Goal: Transaction & Acquisition: Purchase product/service

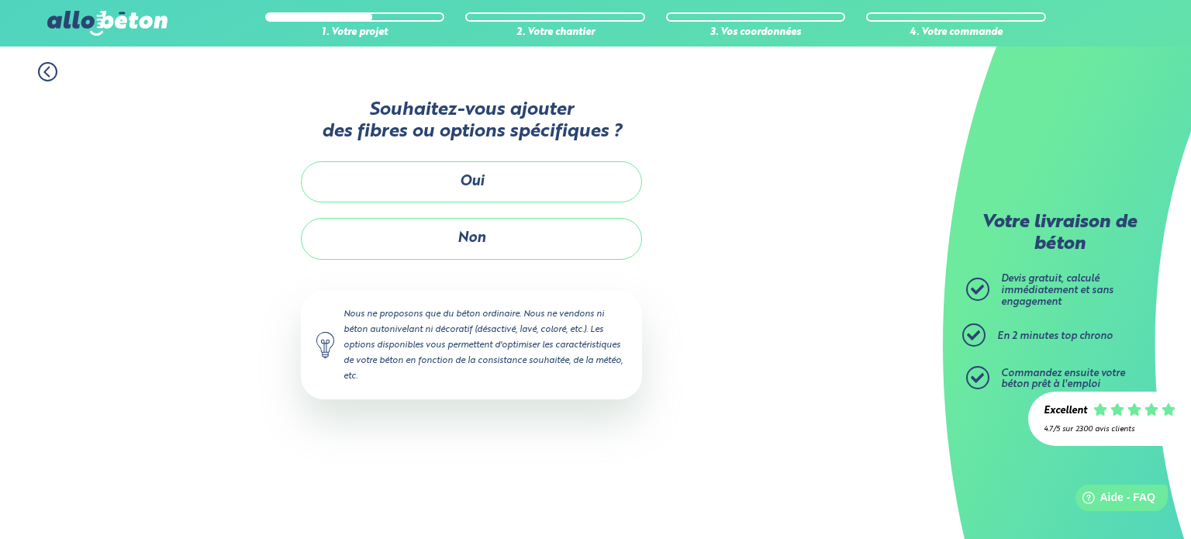
click at [50, 68] on icon at bounding box center [47, 71] width 19 height 19
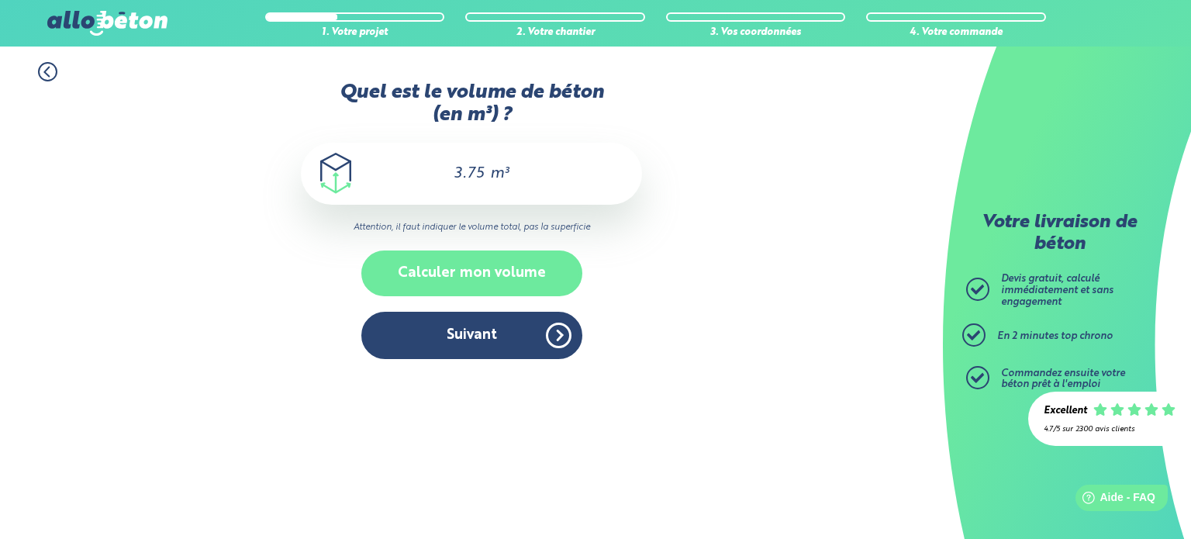
click at [460, 283] on button "Calculer mon volume" at bounding box center [471, 273] width 221 height 46
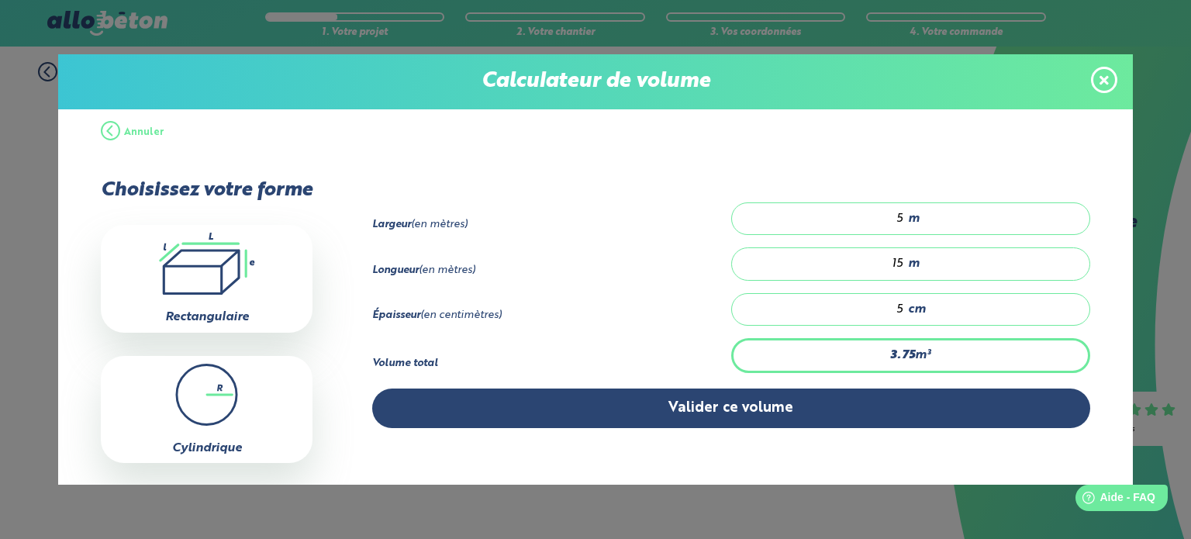
click at [893, 260] on input "15" at bounding box center [825, 264] width 157 height 16
type input "0.25"
type input "1"
type input "0"
type input "0.5"
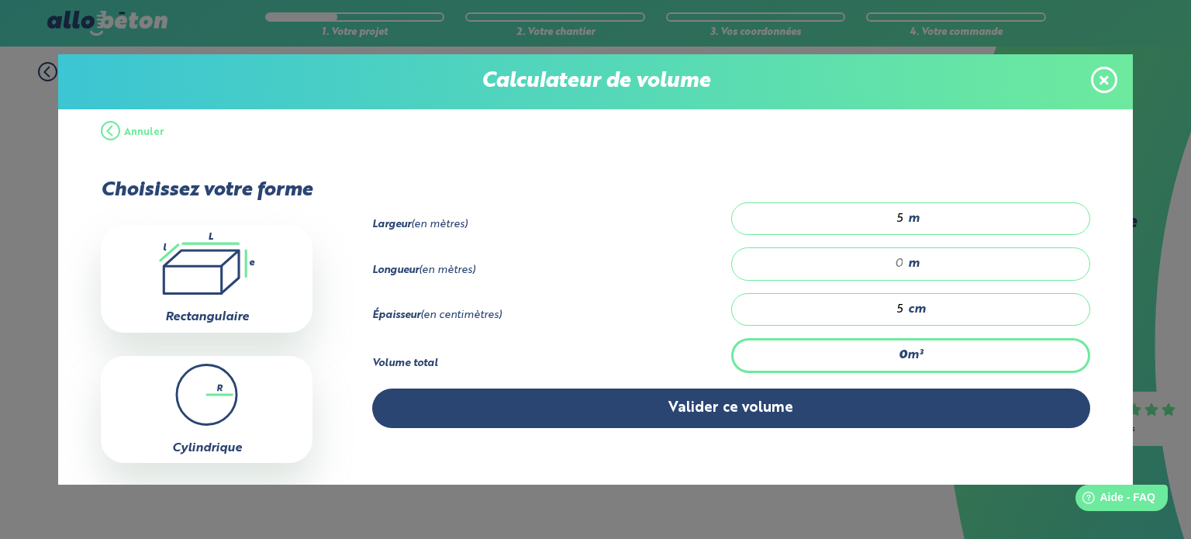
type input "2"
type input "5"
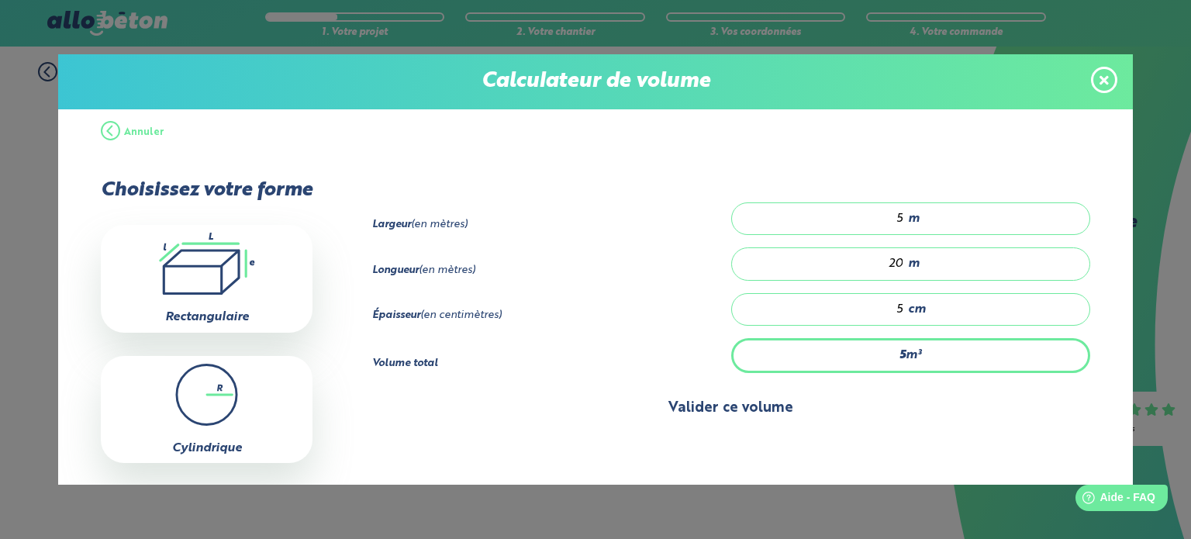
type input "20"
click at [727, 410] on button "Valider ce volume" at bounding box center [731, 408] width 718 height 40
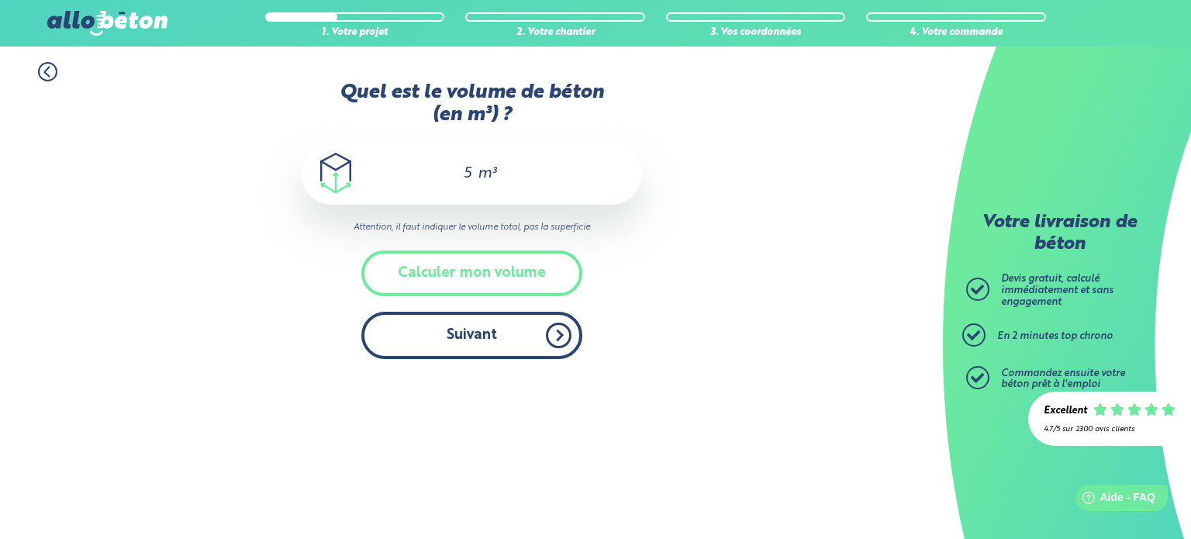
click at [512, 343] on button "Suivant" at bounding box center [471, 335] width 221 height 47
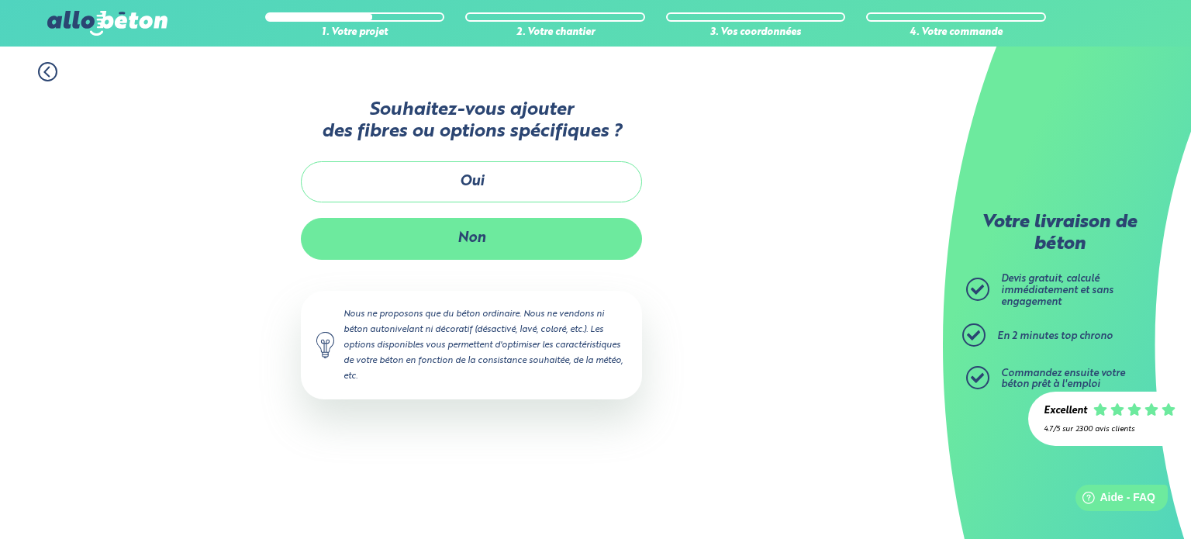
click at [527, 232] on button "Non" at bounding box center [471, 238] width 341 height 41
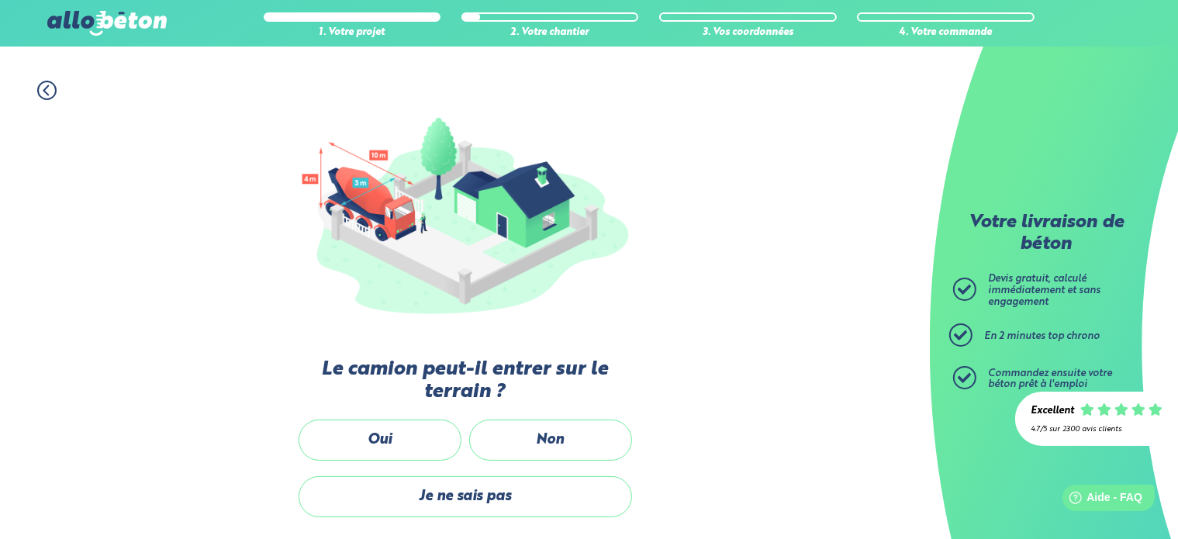
scroll to position [121, 0]
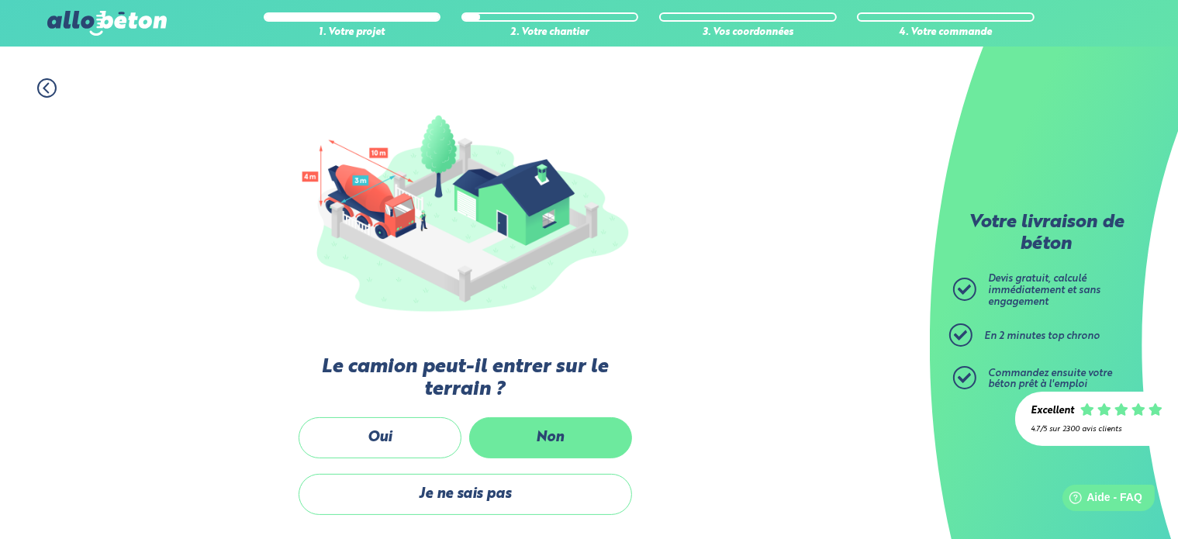
click at [592, 434] on label "Non" at bounding box center [550, 437] width 163 height 41
click at [0, 0] on input "Non" at bounding box center [0, 0] width 0 height 0
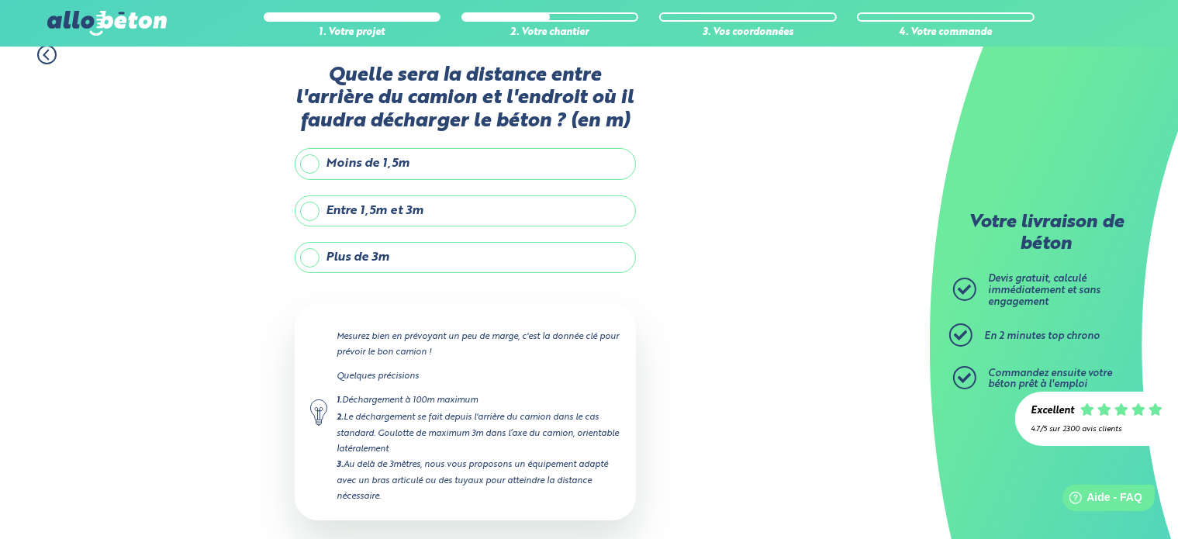
scroll to position [16, 0]
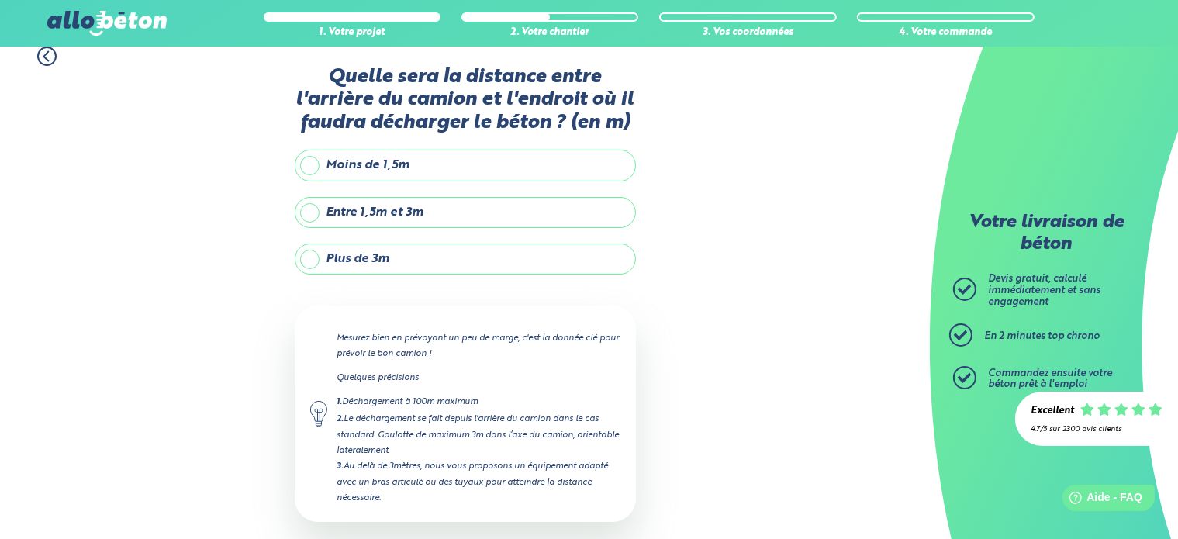
click at [315, 260] on label "Plus de 3m" at bounding box center [465, 258] width 341 height 31
click at [0, 0] on input "Plus de 3m" at bounding box center [0, 0] width 0 height 0
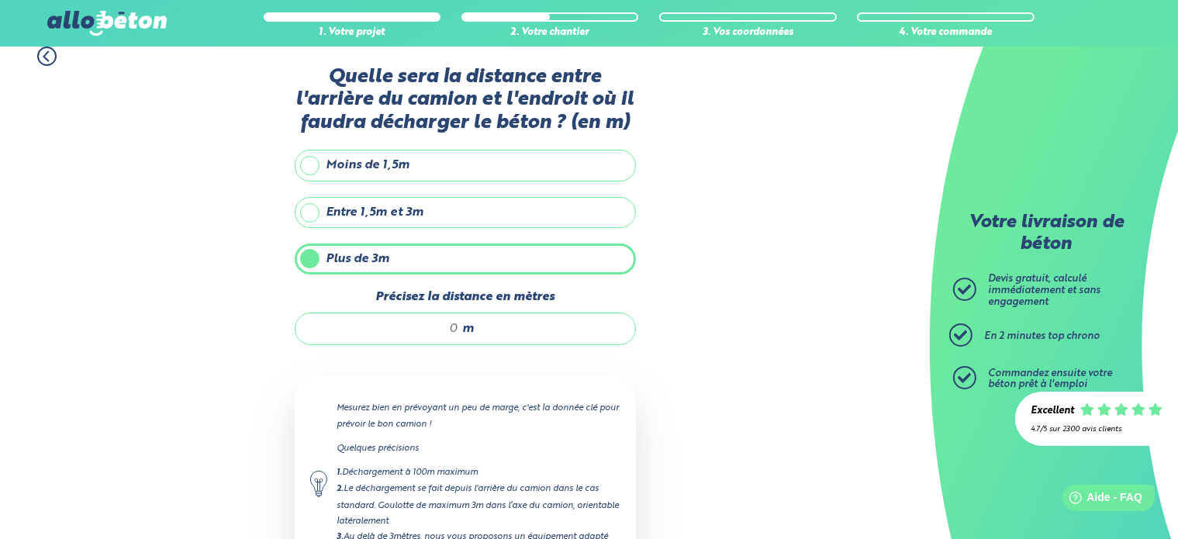
click at [458, 323] on input "Précisez la distance en mètres" at bounding box center [385, 329] width 148 height 16
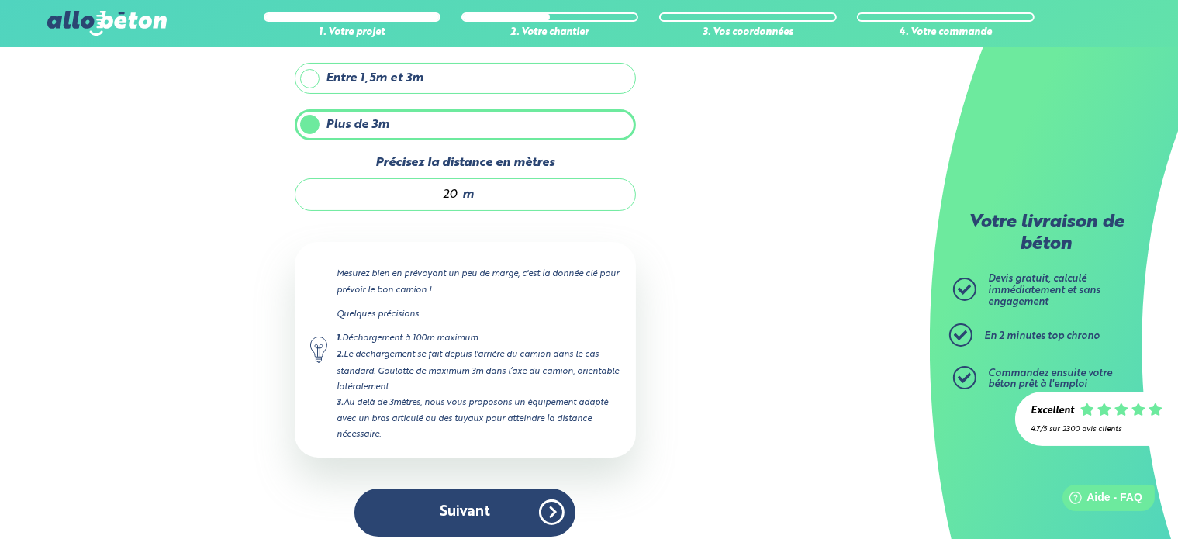
scroll to position [158, 0]
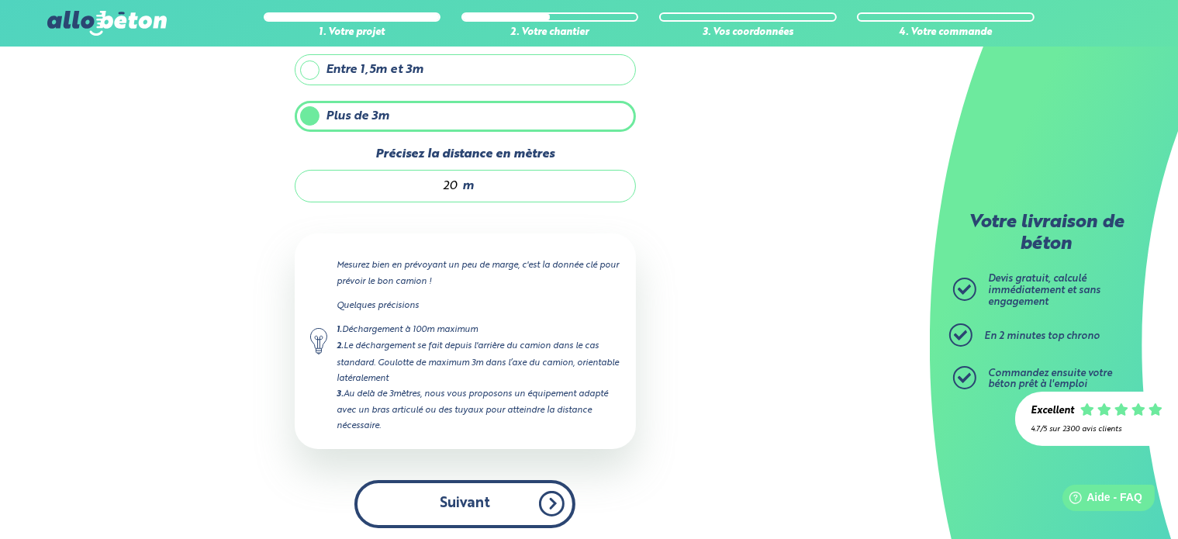
type input "20"
click at [481, 482] on button "Suivant" at bounding box center [464, 503] width 221 height 47
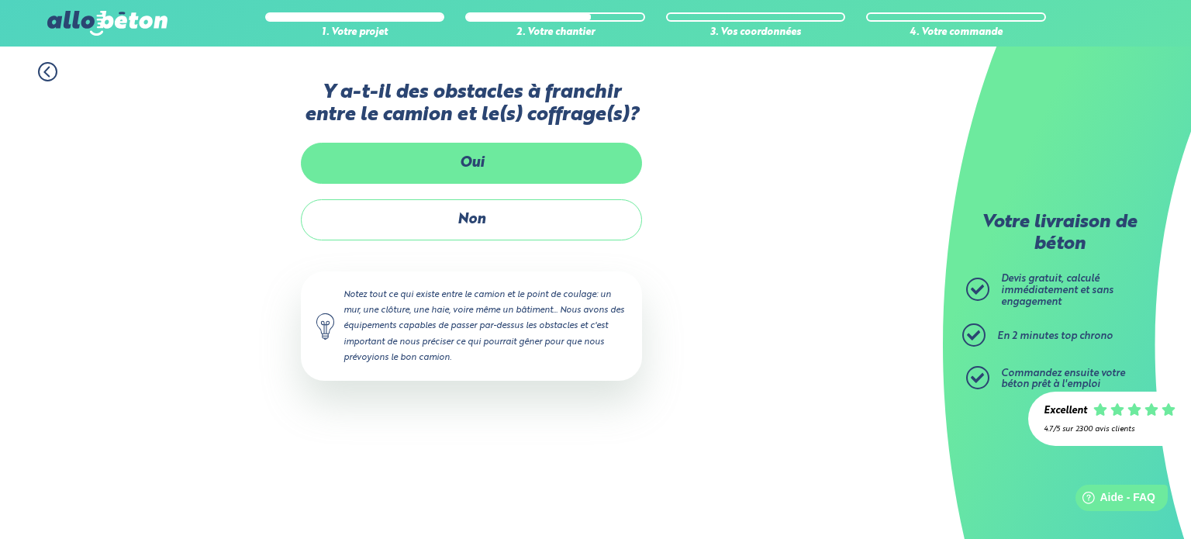
click at [547, 156] on label "Oui" at bounding box center [471, 163] width 341 height 41
click at [0, 0] on input "Oui" at bounding box center [0, 0] width 0 height 0
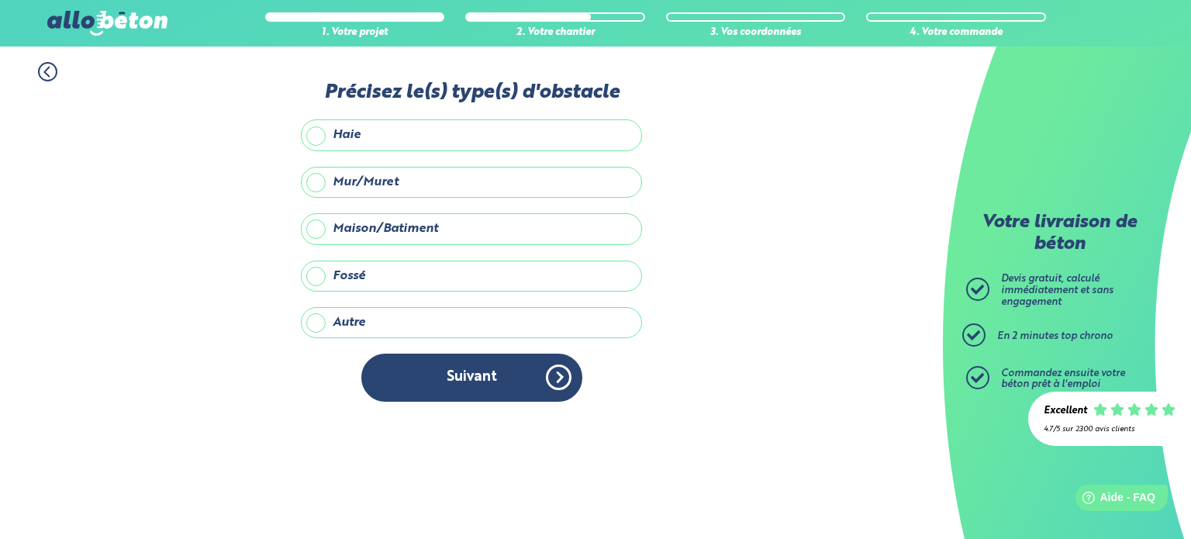
click at [323, 232] on label "Maison/Batiment" at bounding box center [471, 228] width 341 height 31
click at [0, 0] on input "Maison/Batiment" at bounding box center [0, 0] width 0 height 0
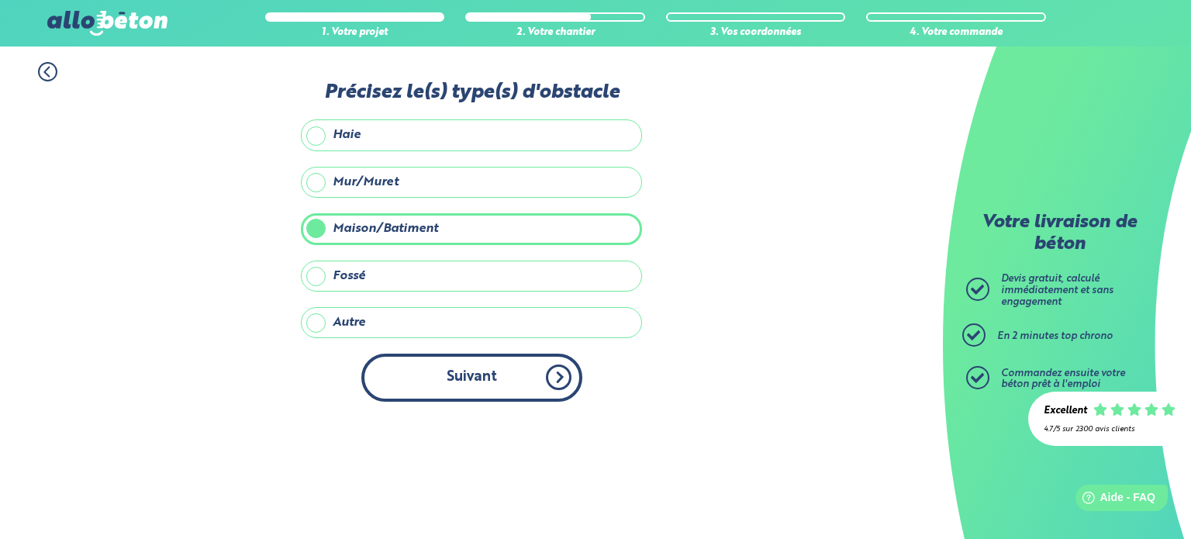
click at [440, 385] on button "Suivant" at bounding box center [471, 376] width 221 height 47
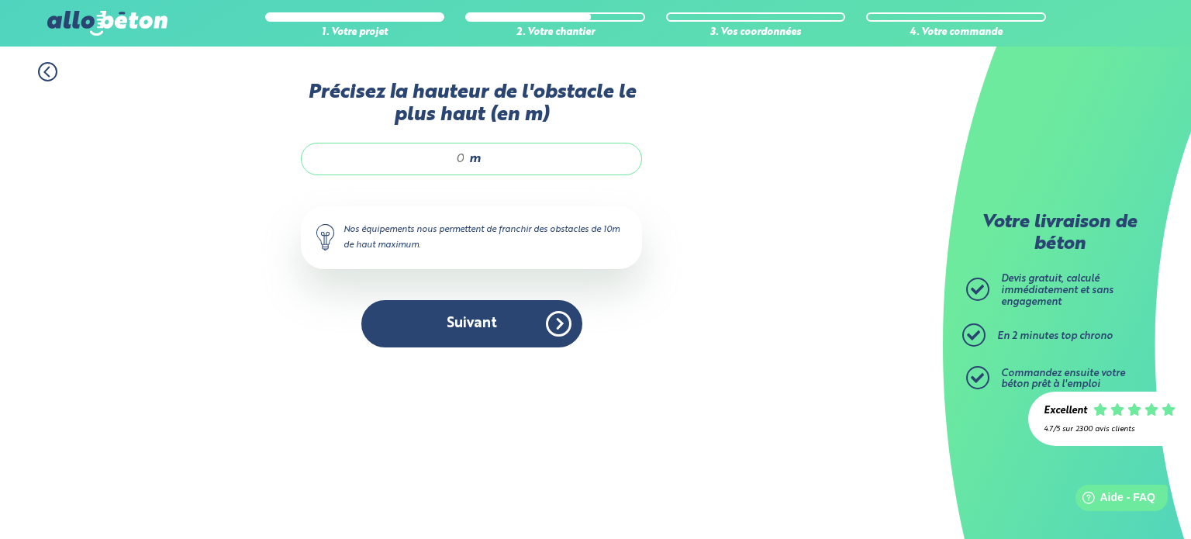
click at [463, 160] on input "Précisez la hauteur de l'obstacle le plus haut (en m)" at bounding box center [391, 159] width 148 height 16
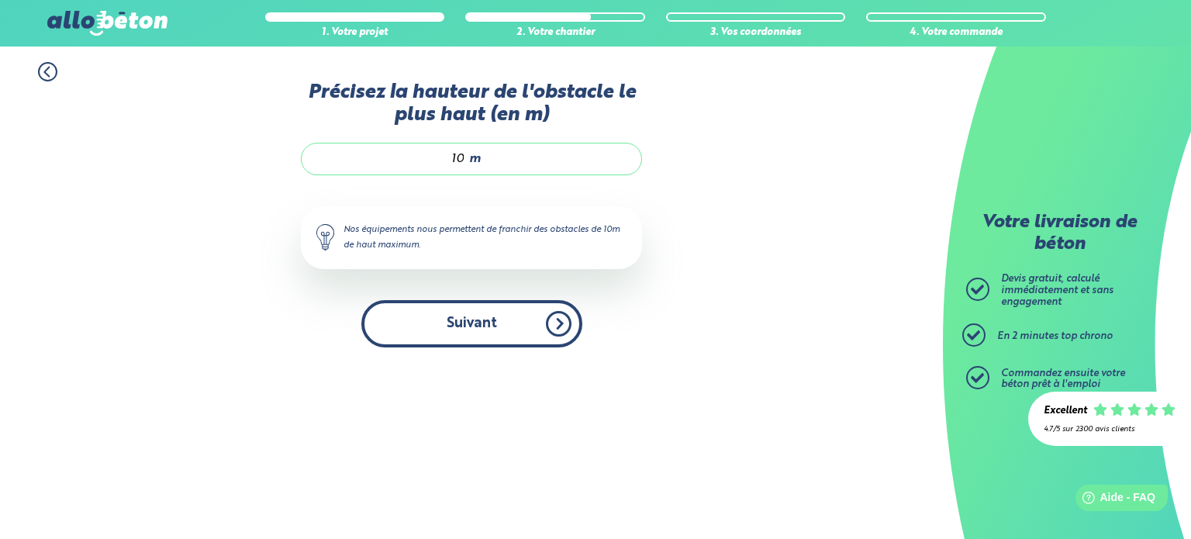
type input "10"
click at [414, 322] on button "Suivant" at bounding box center [471, 323] width 221 height 47
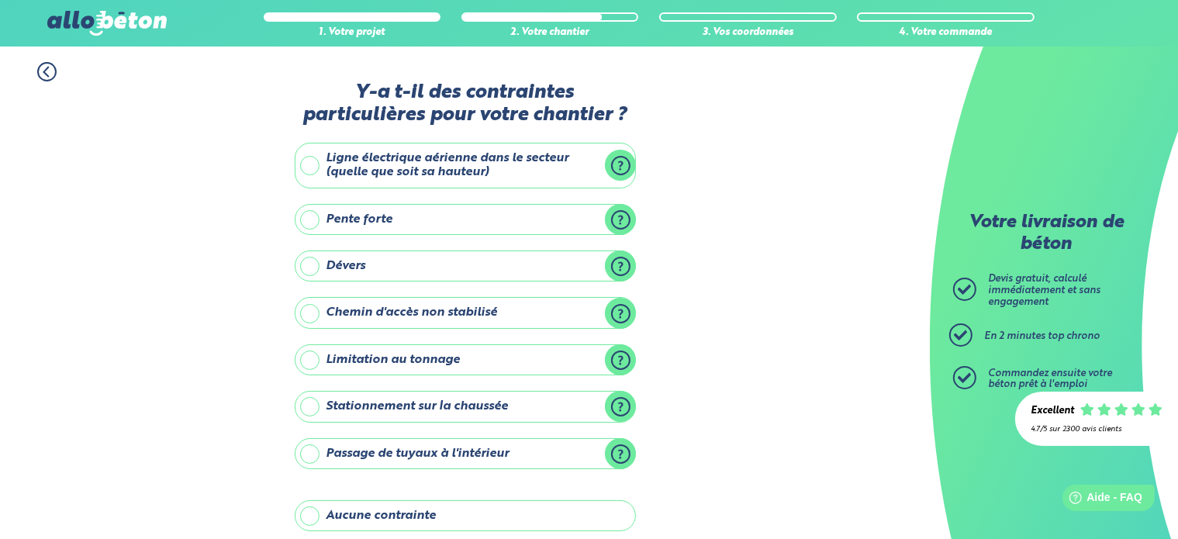
click at [310, 411] on label "Stationnement sur la chaussée" at bounding box center [465, 406] width 341 height 31
click at [0, 0] on input "Stationnement sur la chaussée" at bounding box center [0, 0] width 0 height 0
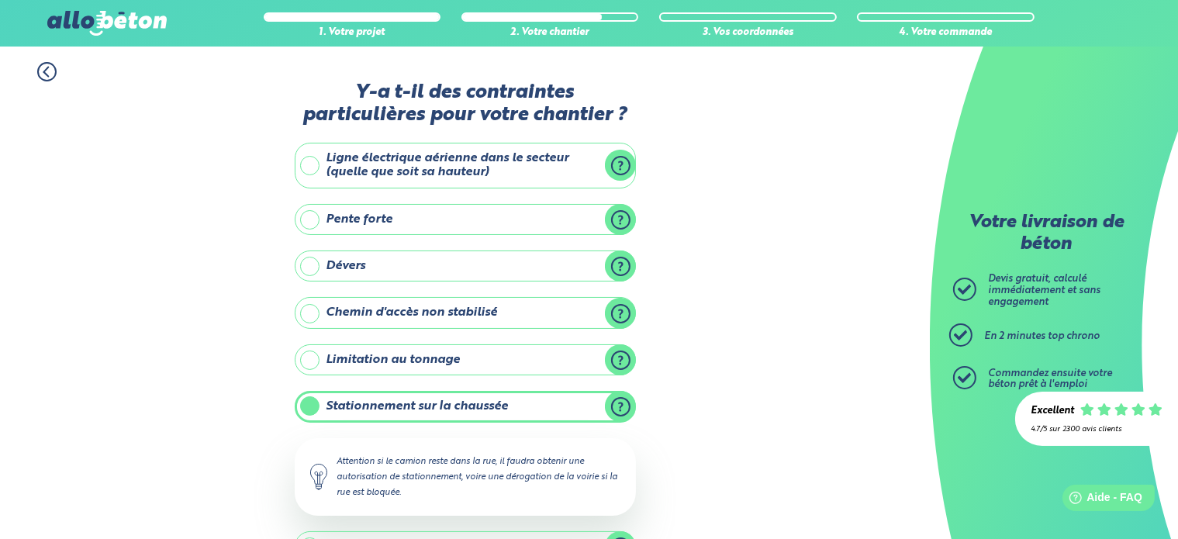
click at [309, 405] on label "Stationnement sur la chaussée" at bounding box center [465, 406] width 341 height 31
click at [0, 0] on input "Stationnement sur la chaussée" at bounding box center [0, 0] width 0 height 0
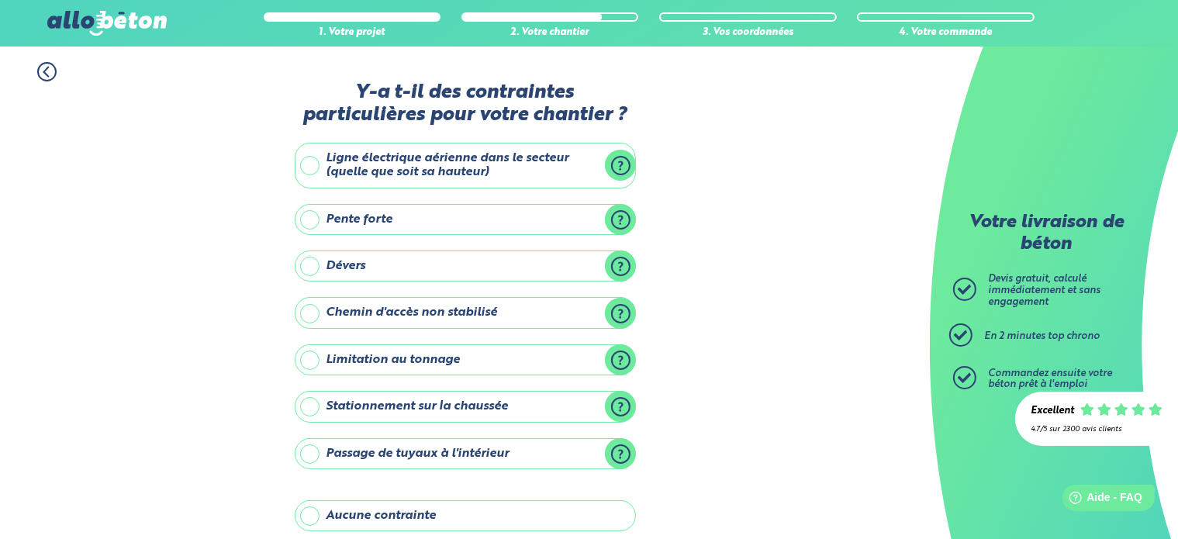
click at [305, 516] on label "Aucune contrainte" at bounding box center [465, 515] width 341 height 31
click at [0, 0] on input "Aucune contrainte" at bounding box center [0, 0] width 0 height 0
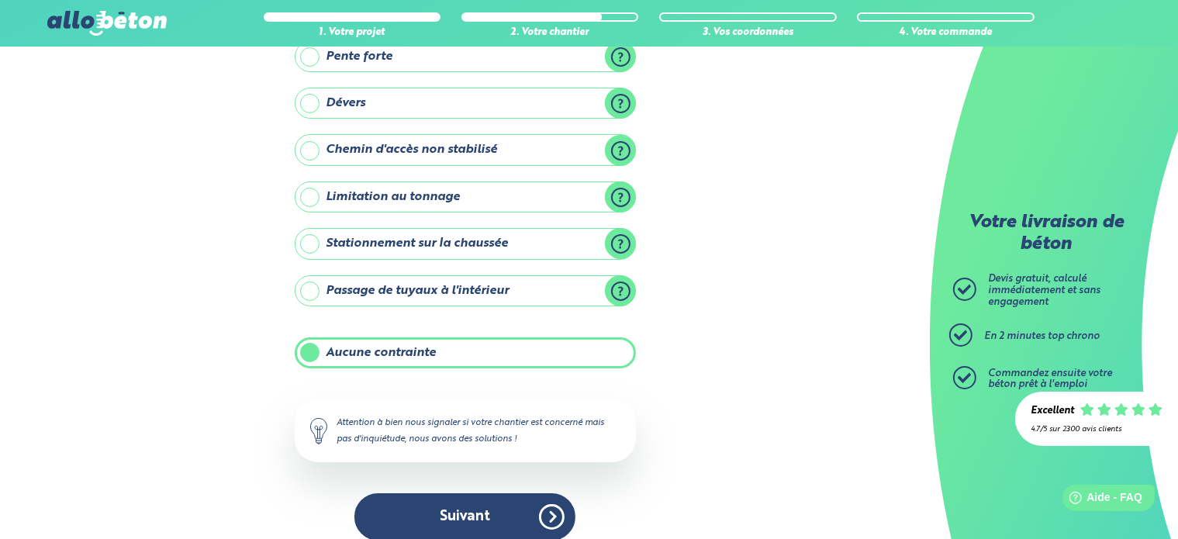
scroll to position [177, 0]
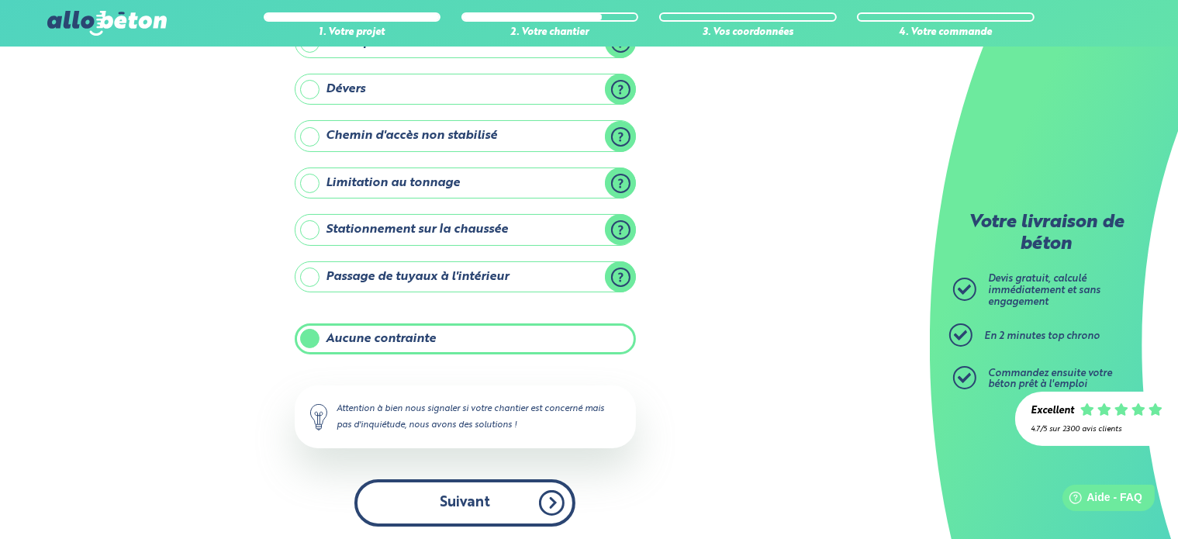
click at [457, 491] on button "Suivant" at bounding box center [464, 502] width 221 height 47
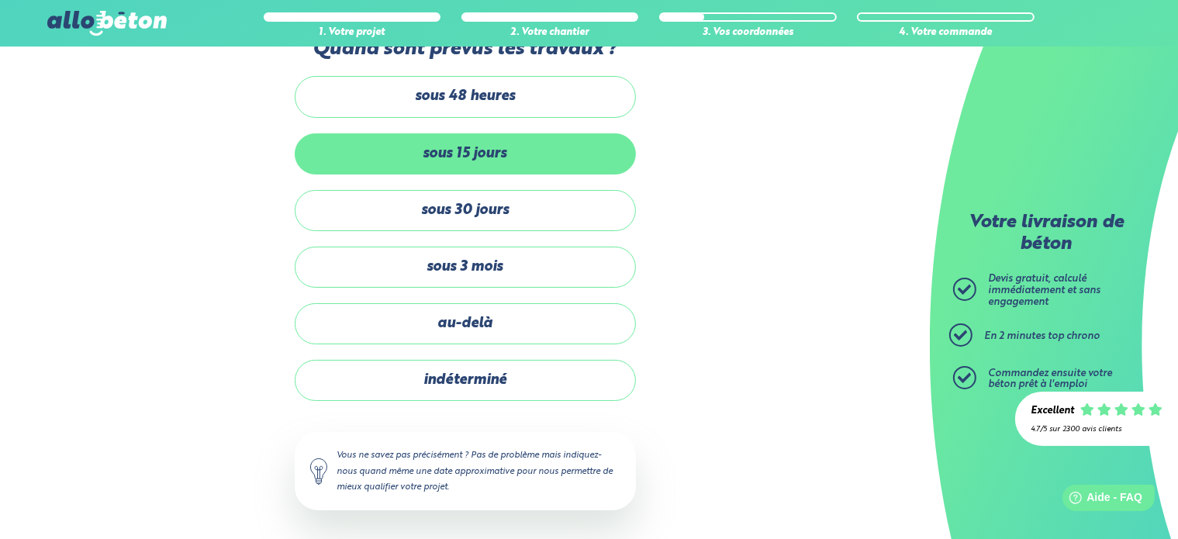
click at [483, 160] on label "sous 15 jours" at bounding box center [465, 153] width 341 height 41
click at [0, 0] on input "sous 15 jours" at bounding box center [0, 0] width 0 height 0
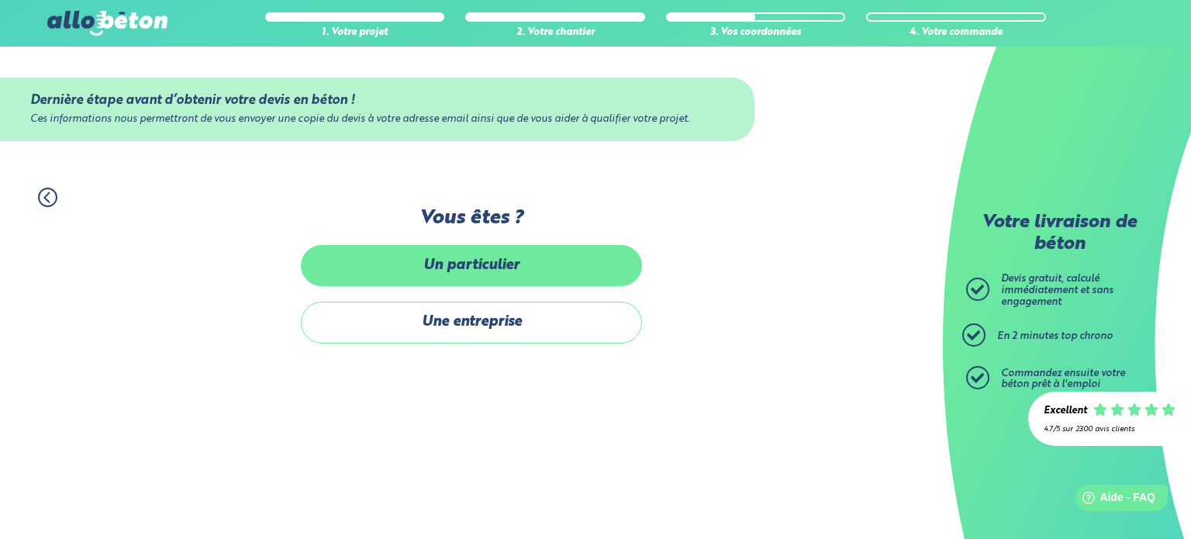
click at [475, 281] on label "Un particulier" at bounding box center [471, 265] width 341 height 41
click at [0, 0] on input "Un particulier" at bounding box center [0, 0] width 0 height 0
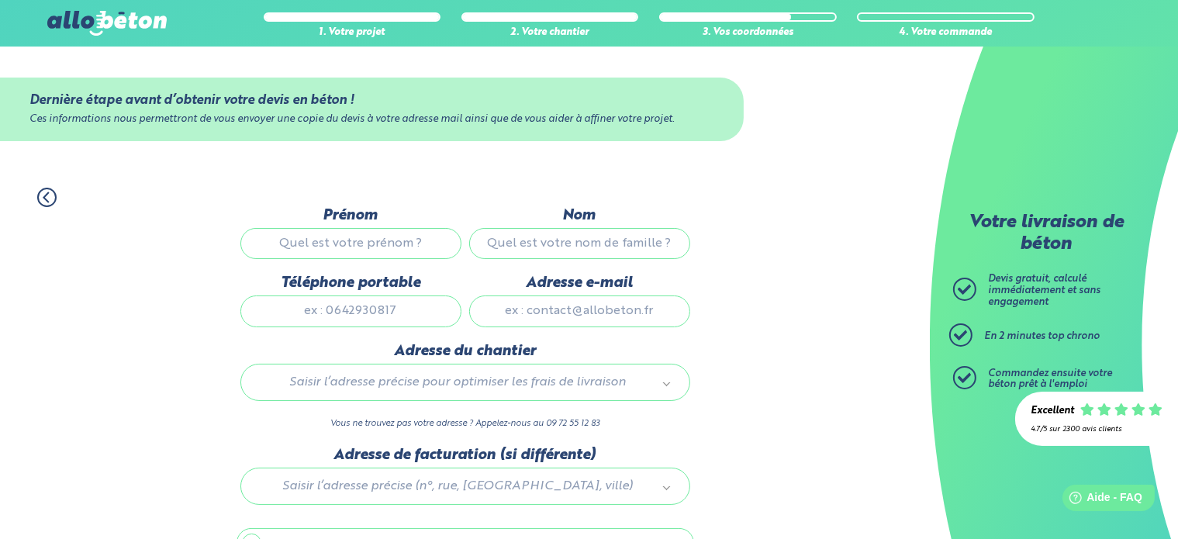
click at [399, 241] on input "Prénom" at bounding box center [350, 243] width 221 height 31
type input "David"
type input "LANGUILLE"
type input "0619218705"
type input "dlanguille@club-internet.fr"
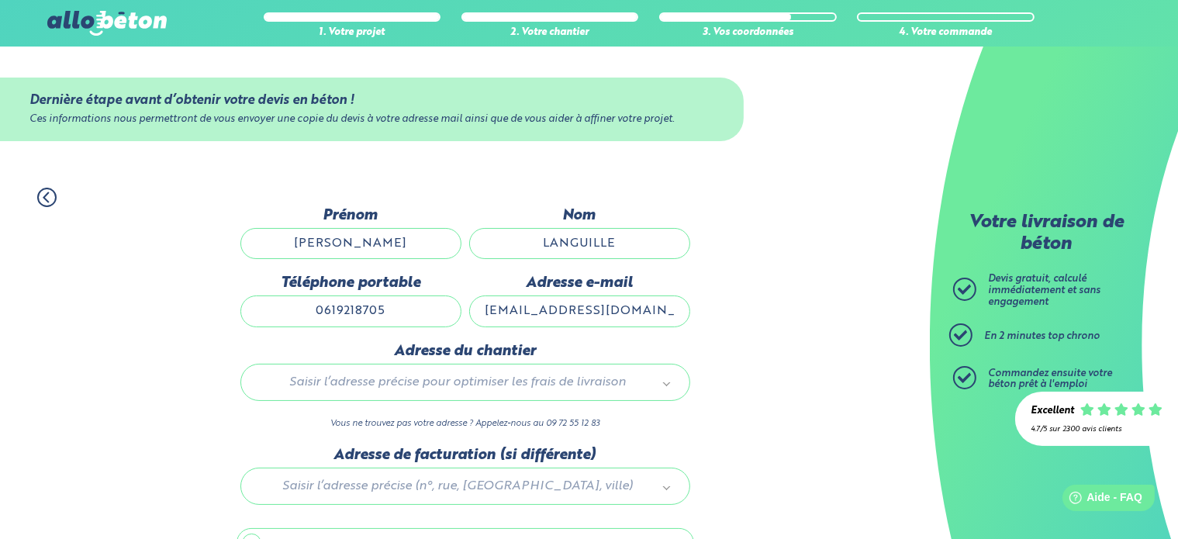
type input "16 RUE ALEXANDRE COLIN"
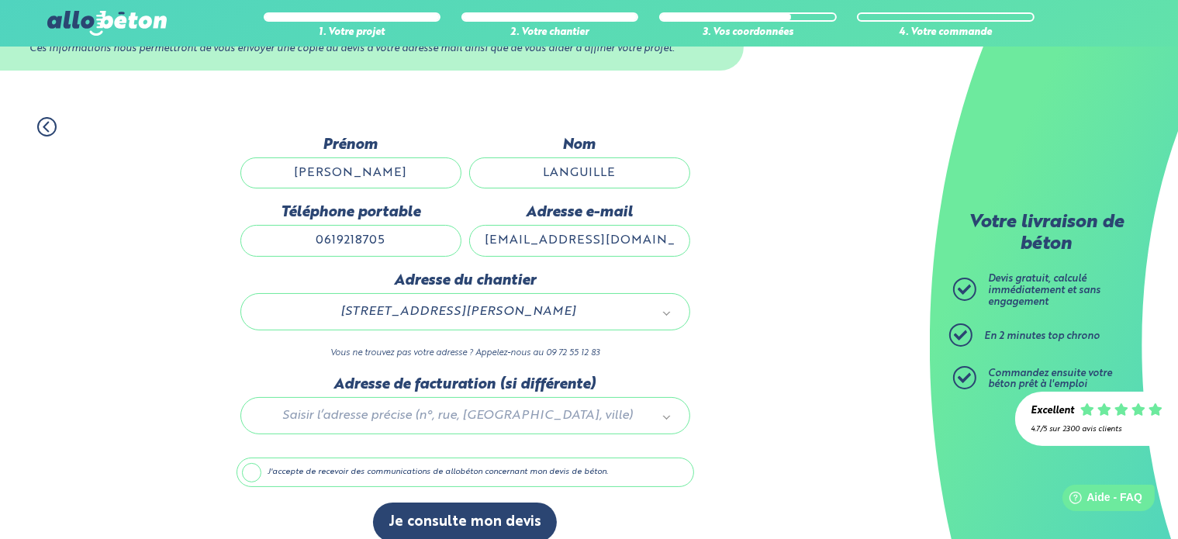
scroll to position [87, 0]
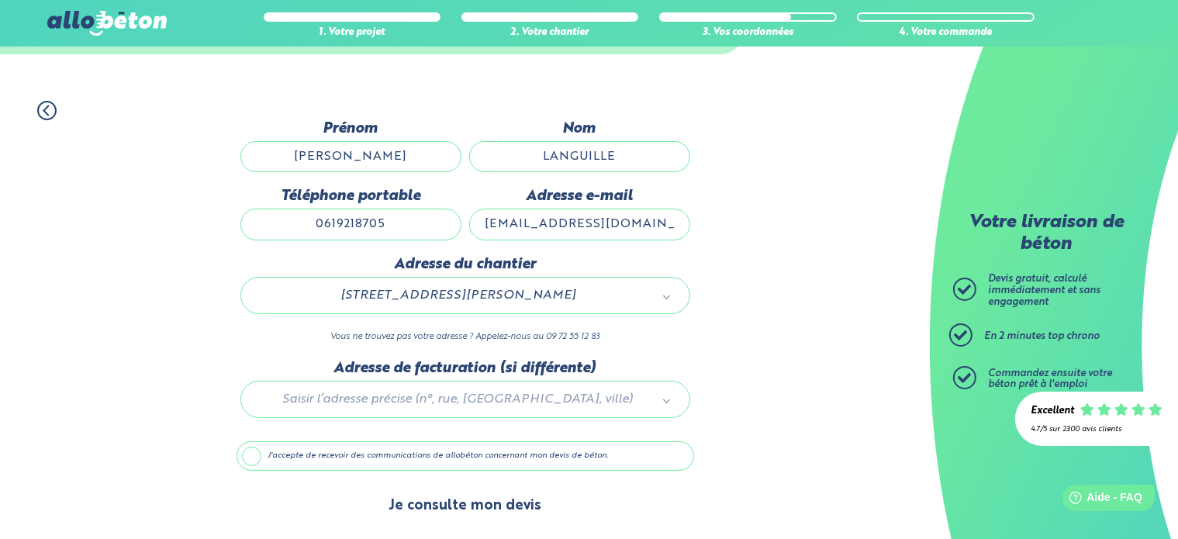
click at [443, 506] on button "Je consulte mon devis" at bounding box center [465, 506] width 184 height 40
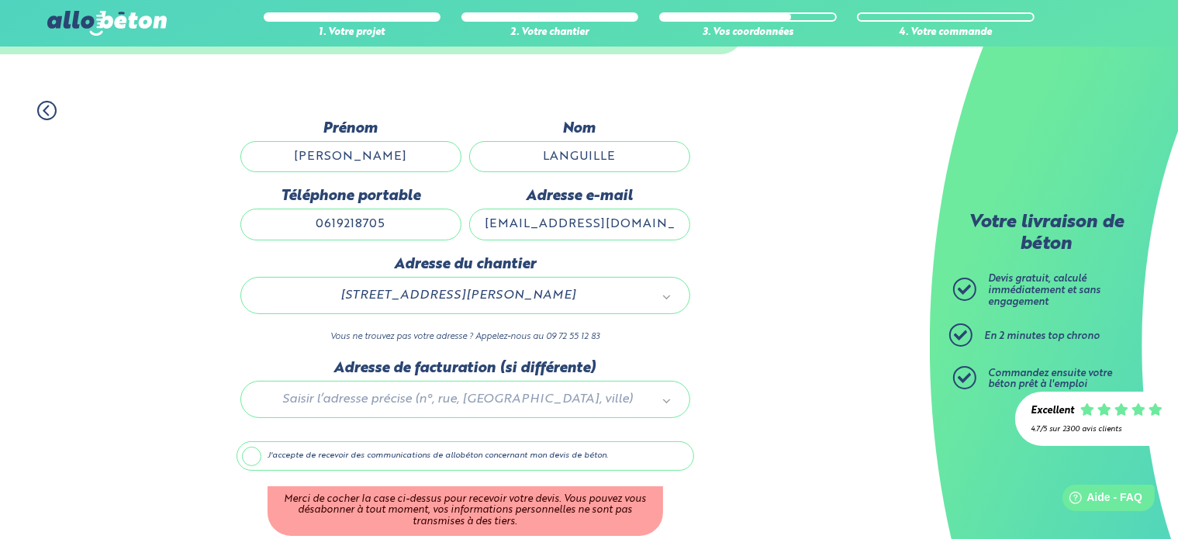
click at [256, 453] on label "J'accepte de recevoir des communications de allobéton concernant mon devis de b…" at bounding box center [464, 455] width 457 height 29
click at [0, 0] on input "J'accepte de recevoir des communications de allobéton concernant mon devis de b…" at bounding box center [0, 0] width 0 height 0
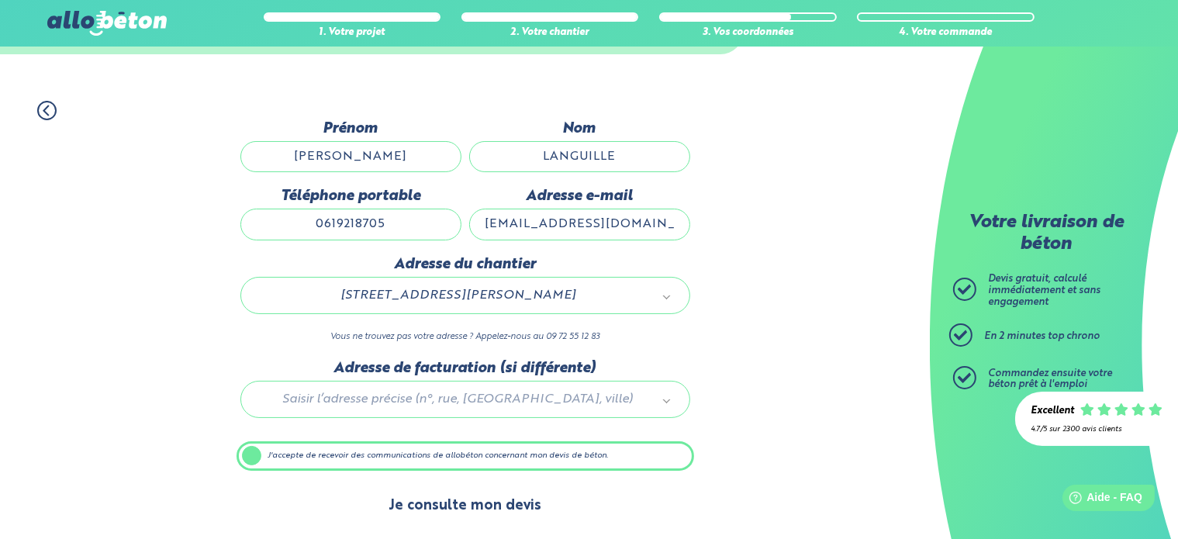
click at [462, 508] on button "Je consulte mon devis" at bounding box center [465, 506] width 184 height 40
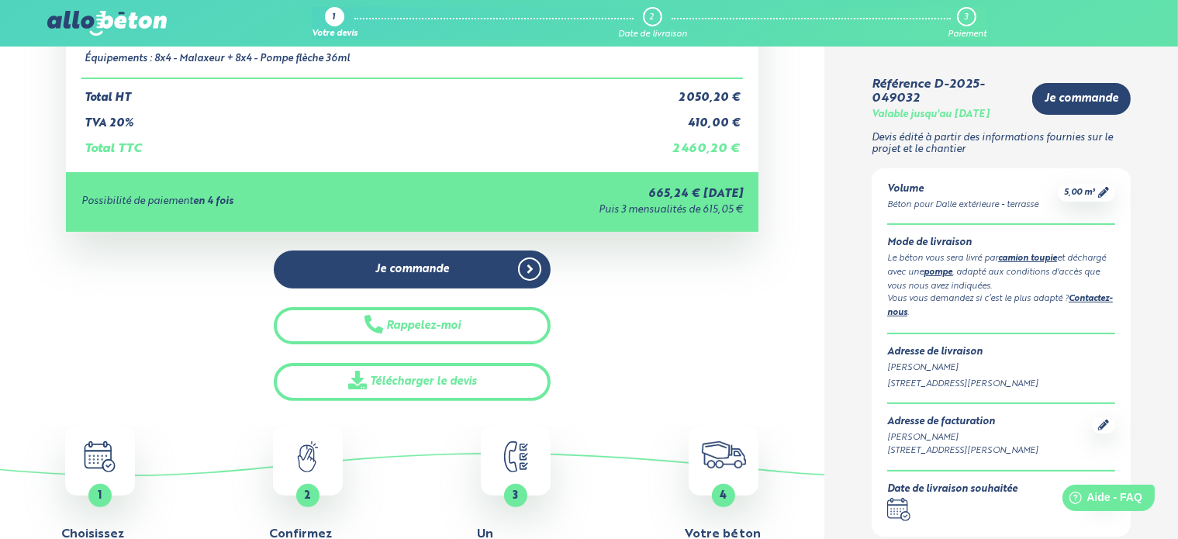
scroll to position [344, 0]
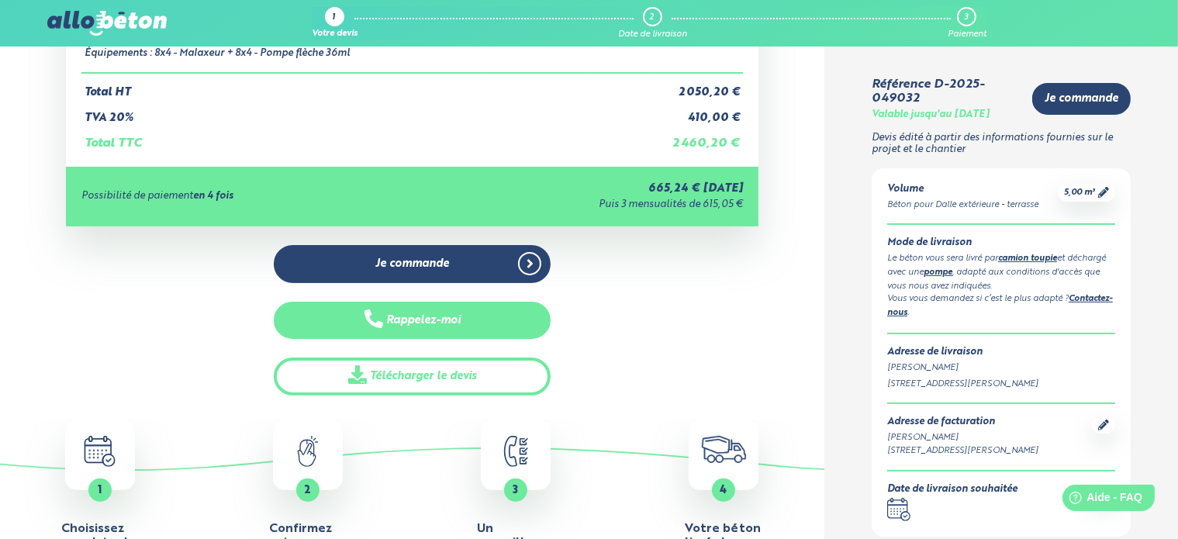
click at [494, 319] on button "Rappelez-moi" at bounding box center [412, 321] width 277 height 38
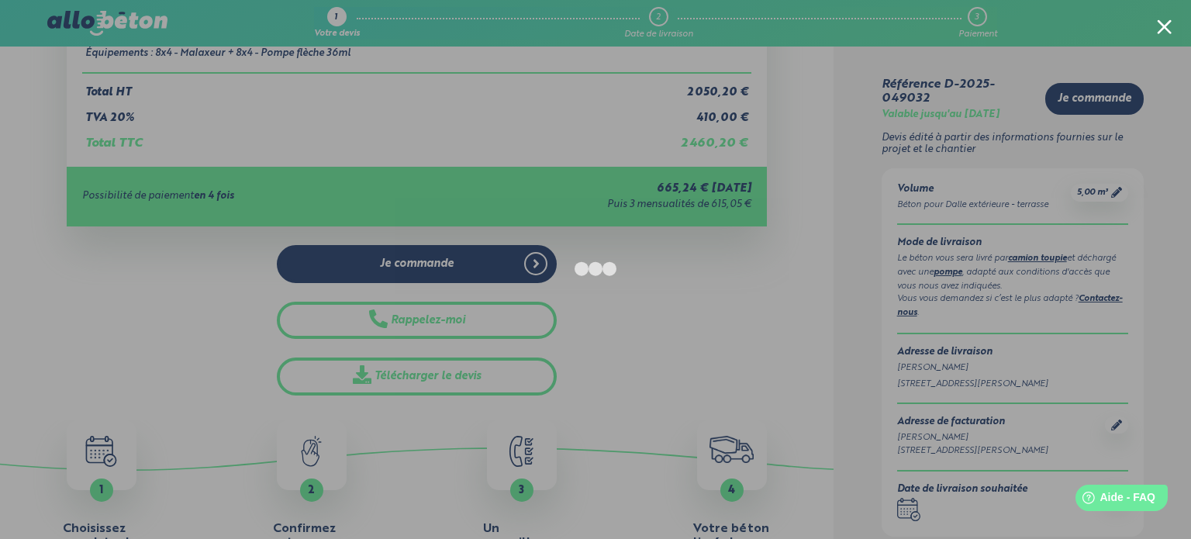
click at [1159, 25] on div at bounding box center [1164, 26] width 15 height 15
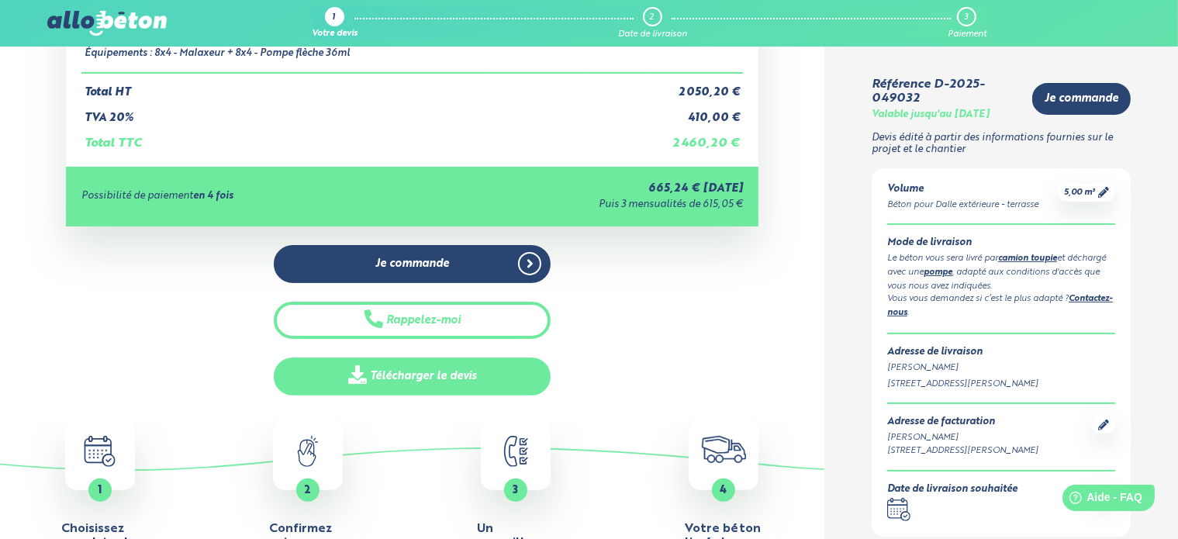
click at [416, 375] on link "Télécharger le devis" at bounding box center [412, 376] width 277 height 38
